Goal: Transaction & Acquisition: Subscribe to service/newsletter

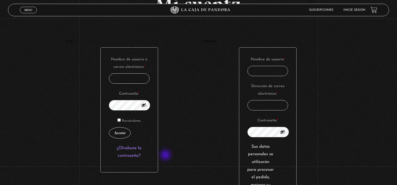
scroll to position [50, 0]
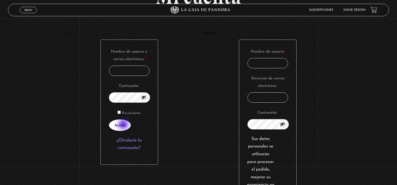
type input "[PERSON_NAME]"
click at [124, 125] on button "Acceso" at bounding box center [120, 125] width 22 height 12
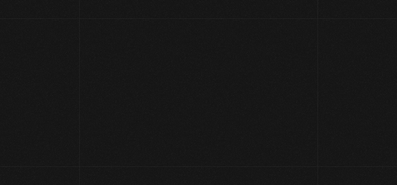
select select "CR-H"
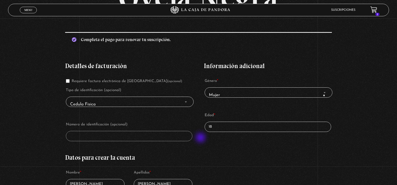
scroll to position [75, 0]
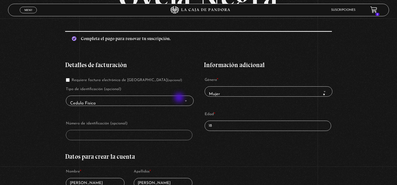
click at [179, 98] on span "Cedula Fisica" at bounding box center [129, 103] width 123 height 11
click at [88, 102] on span "Cedula Fisica" at bounding box center [129, 103] width 123 height 11
click at [193, 101] on span "Cedula Fisica" at bounding box center [130, 101] width 128 height 10
click at [187, 103] on span "Finalizar compra" at bounding box center [185, 101] width 5 height 7
click at [186, 101] on b "Finalizar compra" at bounding box center [186, 100] width 2 height 1
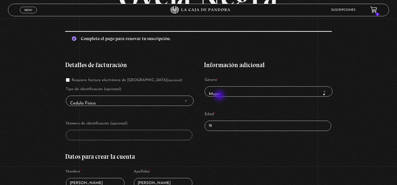
click at [224, 93] on span "× Mujer" at bounding box center [268, 94] width 123 height 11
click at [188, 103] on span "Finalizar compra" at bounding box center [185, 101] width 5 height 7
click at [186, 100] on span "Finalizar compra" at bounding box center [185, 101] width 5 height 7
click at [185, 101] on b "Finalizar compra" at bounding box center [186, 100] width 2 height 1
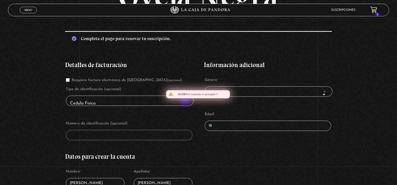
click at [185, 101] on b "Finalizar compra" at bounding box center [186, 100] width 2 height 1
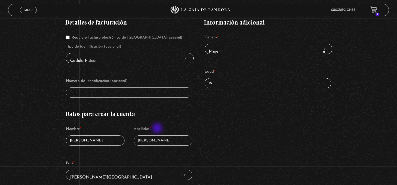
scroll to position [100, 0]
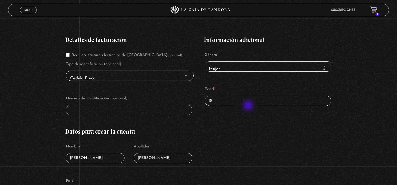
click at [248, 106] on p "Edad * 18" at bounding box center [268, 96] width 128 height 22
click at [216, 102] on input "18" at bounding box center [267, 101] width 126 height 10
type input "1"
click at [78, 77] on span "Cedula Fisica" at bounding box center [129, 78] width 123 height 11
click at [185, 77] on span "Finalizar compra" at bounding box center [185, 76] width 5 height 7
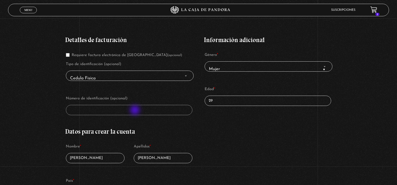
type input "29"
click at [147, 79] on span "Cedula Fisica" at bounding box center [129, 78] width 123 height 11
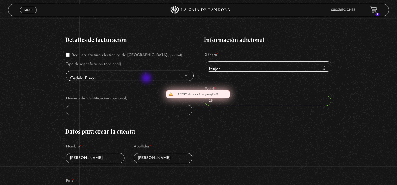
click at [147, 78] on span "Cedula Fisica" at bounding box center [129, 78] width 123 height 11
click at [148, 77] on span "Cedula Fisica" at bounding box center [129, 78] width 123 height 11
click at [148, 76] on span "Cedula Fisica" at bounding box center [129, 78] width 123 height 11
click at [87, 79] on span "Cedula Fisica" at bounding box center [129, 78] width 123 height 11
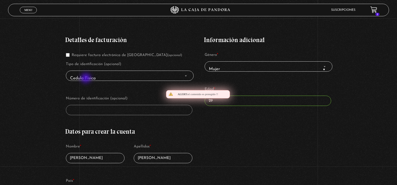
click at [86, 79] on span "Cedula Fisica" at bounding box center [129, 78] width 123 height 11
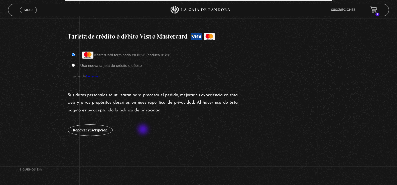
scroll to position [450, 0]
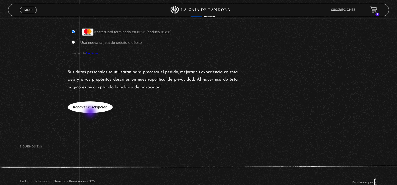
click at [91, 113] on button "Renovar suscripción" at bounding box center [90, 107] width 45 height 12
click at [87, 109] on div "Sus datos personales se utilizarán para procesar el pedido, mejorar su experien…" at bounding box center [198, 91] width 266 height 50
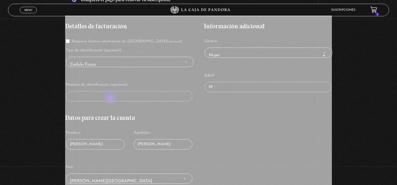
scroll to position [125, 0]
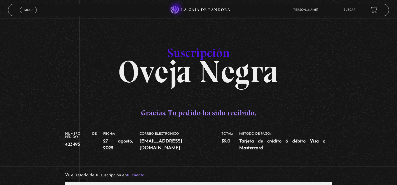
click at [176, 9] on icon at bounding box center [174, 10] width 8 height 8
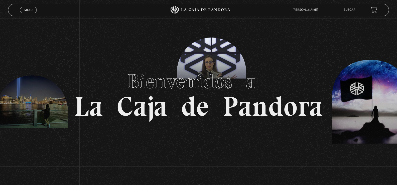
click at [350, 12] on link "Buscar" at bounding box center [349, 10] width 12 height 3
